Goal: Task Accomplishment & Management: Use online tool/utility

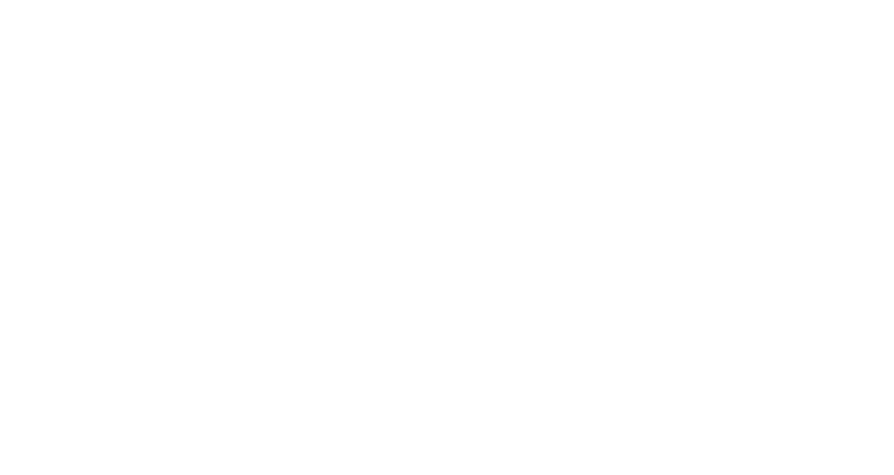
scroll to position [1951, 0]
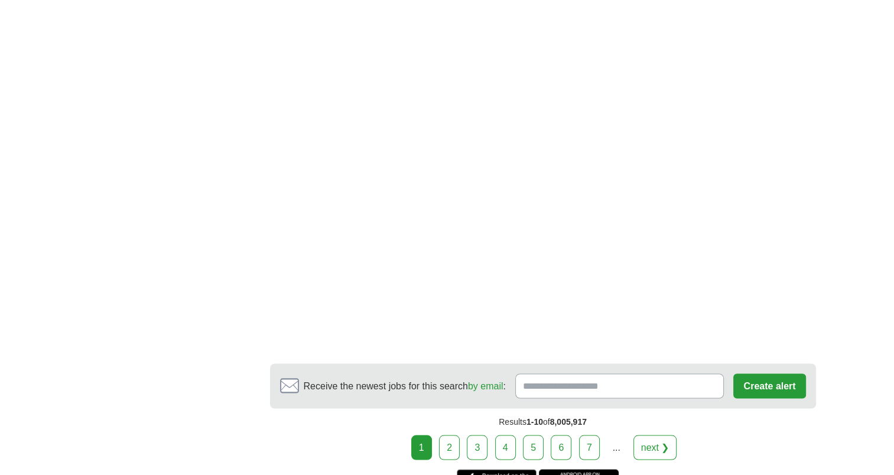
click at [449, 435] on link "2" at bounding box center [449, 447] width 21 height 25
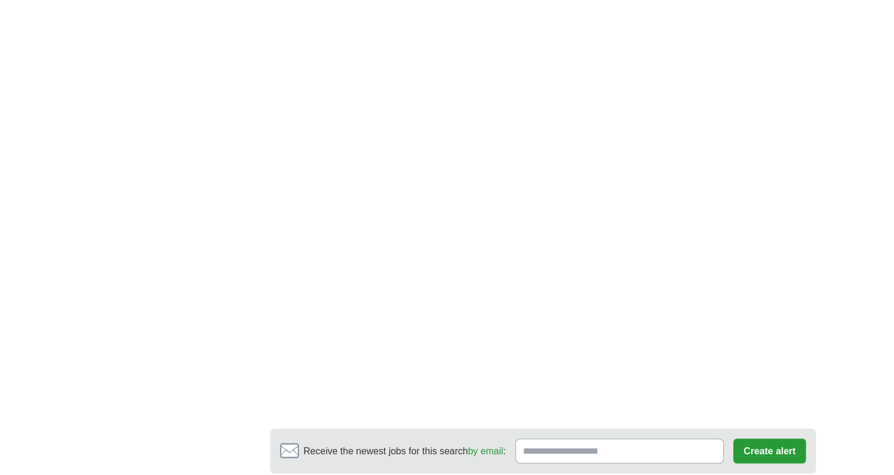
scroll to position [2010, 0]
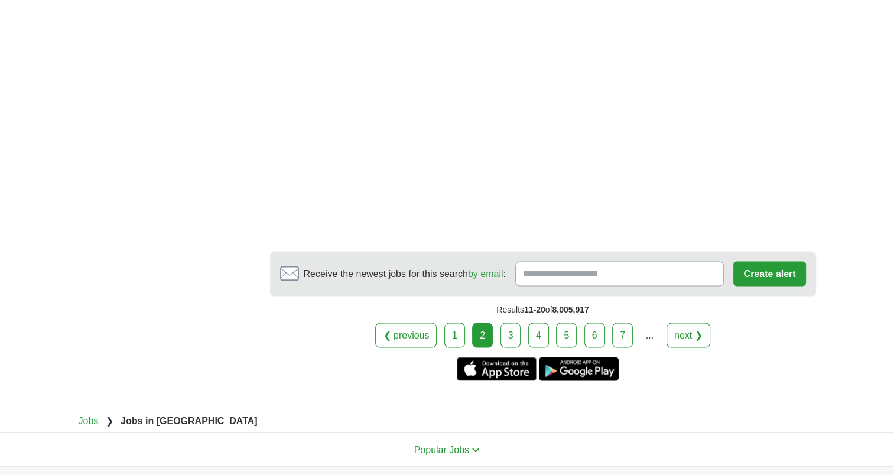
click at [513, 323] on link "3" at bounding box center [511, 335] width 21 height 25
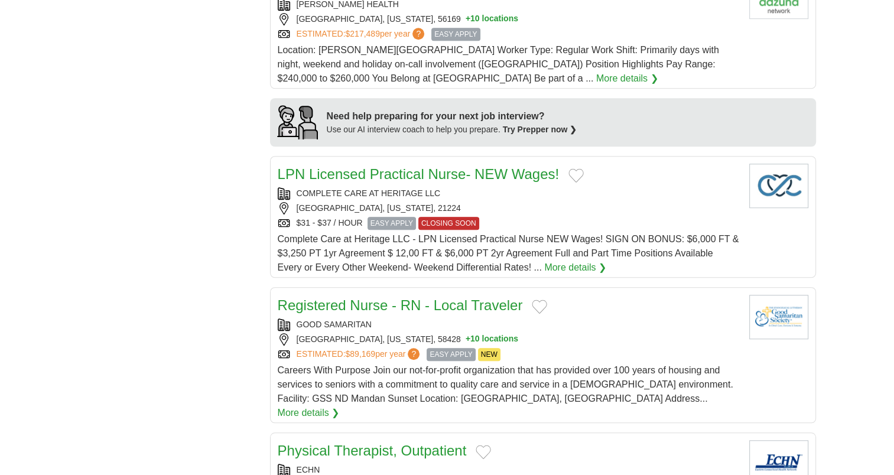
scroll to position [946, 0]
